Goal: Information Seeking & Learning: Learn about a topic

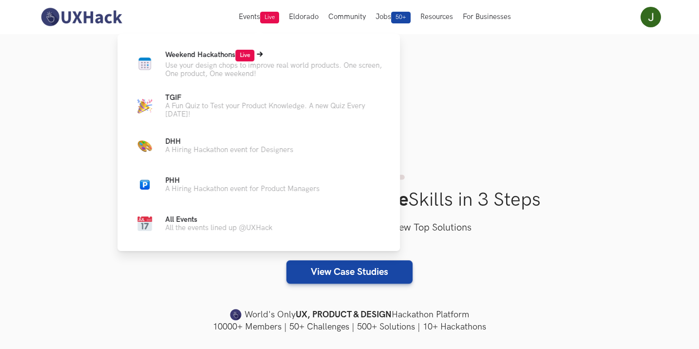
click at [216, 56] on span "Weekend Hackathons Live" at bounding box center [209, 55] width 89 height 8
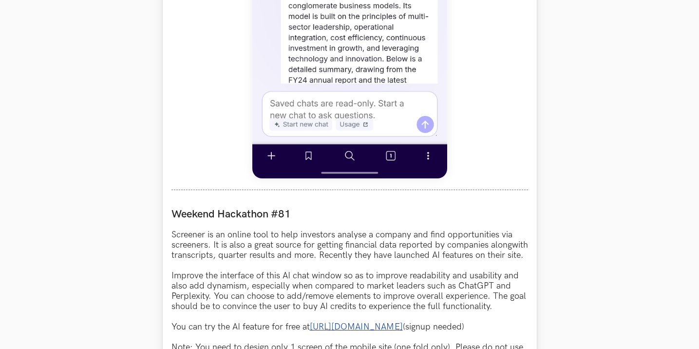
scroll to position [779, 0]
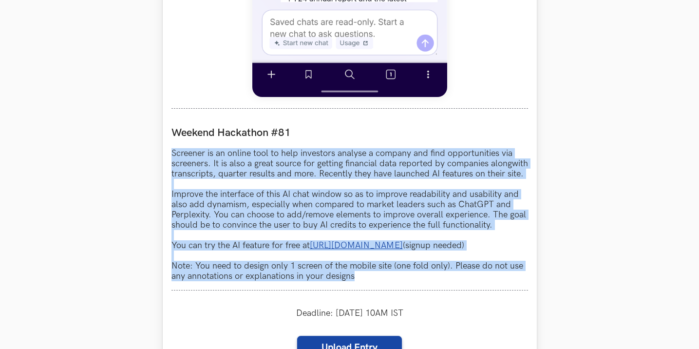
drag, startPoint x: 172, startPoint y: 151, endPoint x: 377, endPoint y: 294, distance: 249.3
click at [377, 290] on div "Weekend Hackathon #81 Screener is an online tool to help investors analyse a co…" at bounding box center [349, 203] width 356 height 173
copy p "Screener is an online tool to help investors analyse a company and find opportu…"
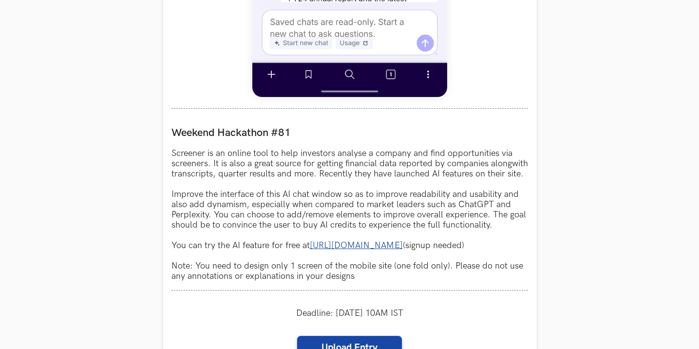
click at [610, 123] on section "Weekend Hackathons One screen, one product, one weekend Use your design chops t…" at bounding box center [349, 56] width 699 height 1602
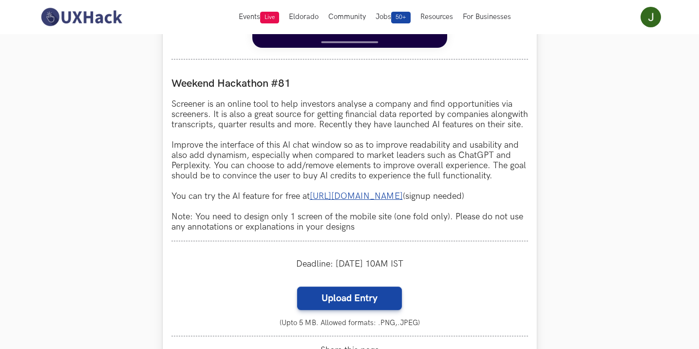
scroll to position [828, 0]
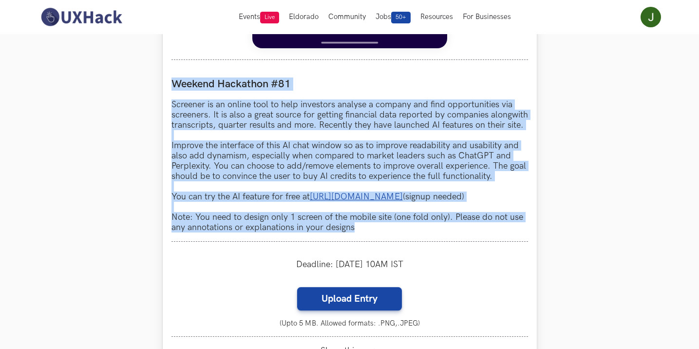
drag, startPoint x: 173, startPoint y: 83, endPoint x: 399, endPoint y: 240, distance: 275.3
click at [399, 240] on div "Weekend Hackathon #81 Screener is an online tool to help investors analyse a co…" at bounding box center [349, 155] width 356 height 173
copy div "Weekend Hackathon #81 Screener is an online tool to help investors analyse a co…"
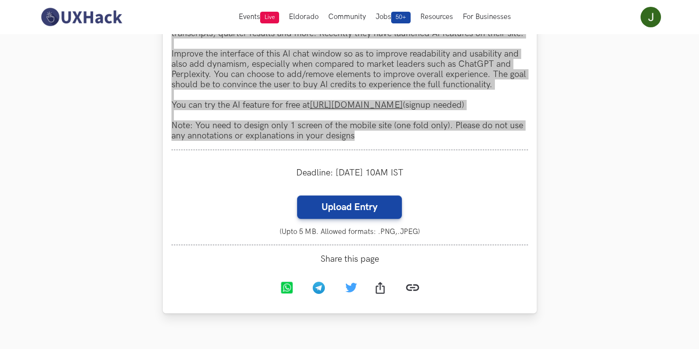
scroll to position [779, 0]
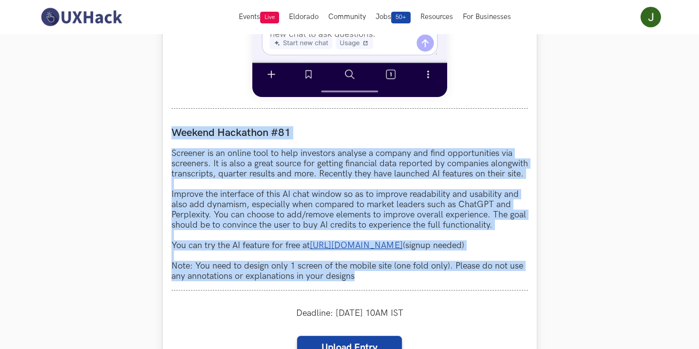
click at [317, 161] on p "Screener is an online tool to help investors analyse a company and find opportu…" at bounding box center [349, 214] width 356 height 133
click at [307, 151] on p "Screener is an online tool to help investors analyse a company and find opportu…" at bounding box center [349, 214] width 356 height 133
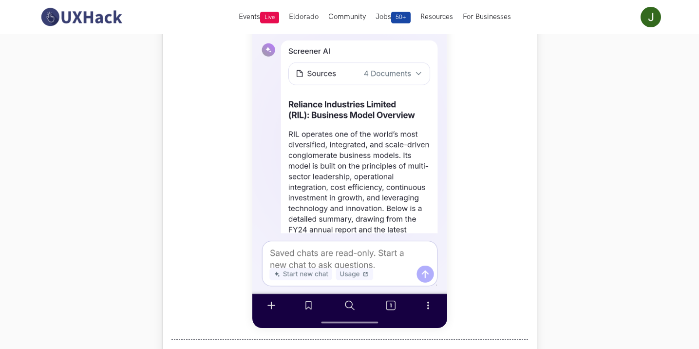
scroll to position [584, 0]
